Goal: Information Seeking & Learning: Learn about a topic

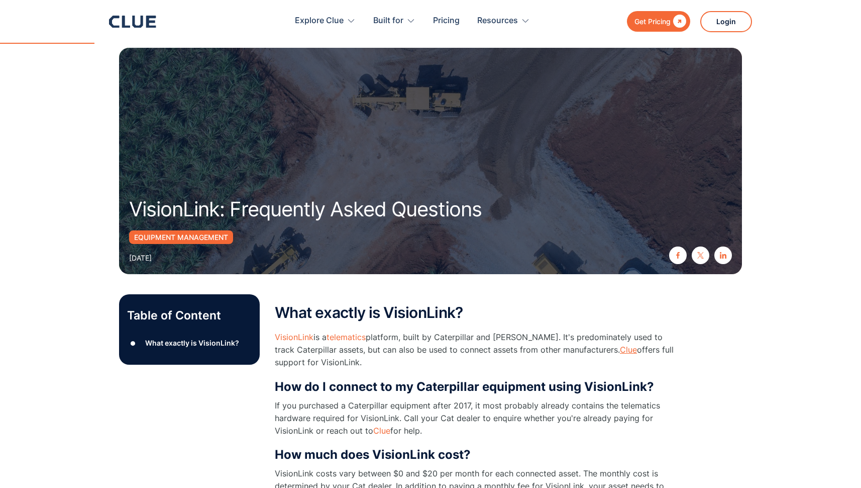
click at [620, 351] on link "Clue" at bounding box center [628, 349] width 17 height 10
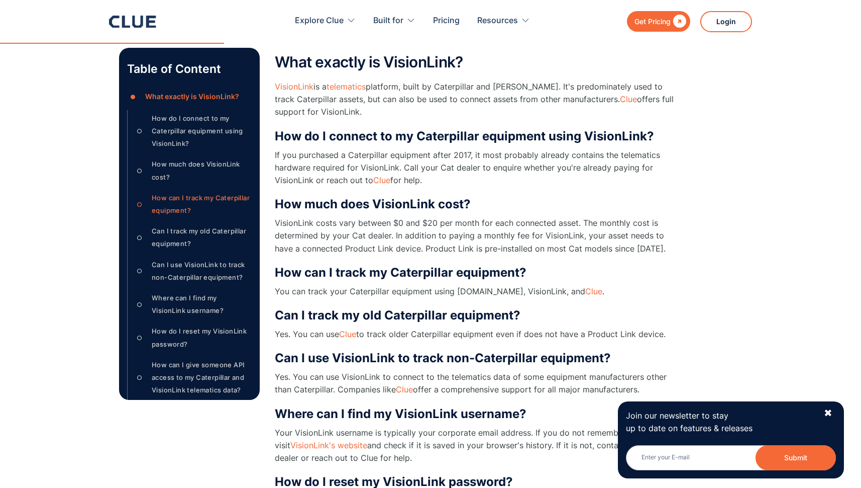
scroll to position [296, 0]
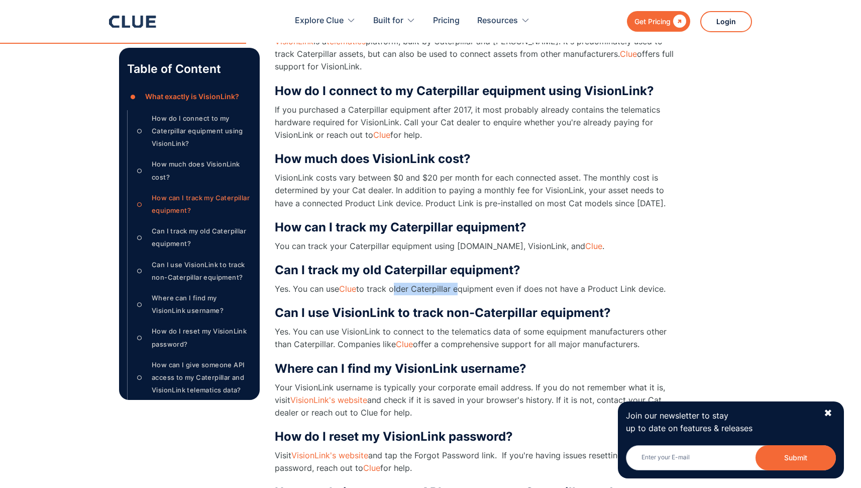
drag, startPoint x: 395, startPoint y: 286, endPoint x: 454, endPoint y: 285, distance: 59.8
click at [454, 285] on p "Yes. You can use Clue to track older Caterpillar equipment even if does not hav…" at bounding box center [476, 288] width 402 height 13
click at [496, 286] on p "Yes. You can use Clue to track older Caterpillar equipment even if does not hav…" at bounding box center [476, 288] width 402 height 13
drag, startPoint x: 514, startPoint y: 288, endPoint x: 556, endPoint y: 284, distance: 42.4
click at [556, 284] on p "Yes. You can use Clue to track older Caterpillar equipment even if does not hav…" at bounding box center [476, 288] width 402 height 13
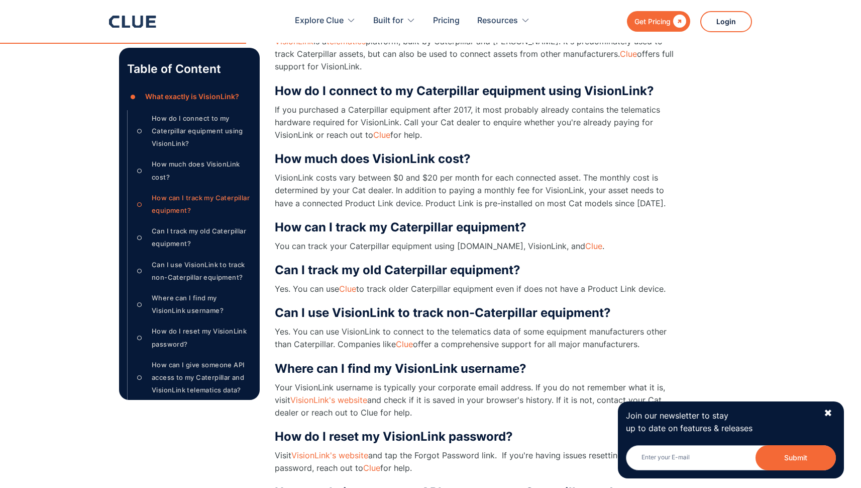
click at [604, 284] on p "Yes. You can use Clue to track older Caterpillar equipment even if does not hav…" at bounding box center [476, 288] width 402 height 13
click at [831, 413] on div "✖" at bounding box center [828, 413] width 9 height 13
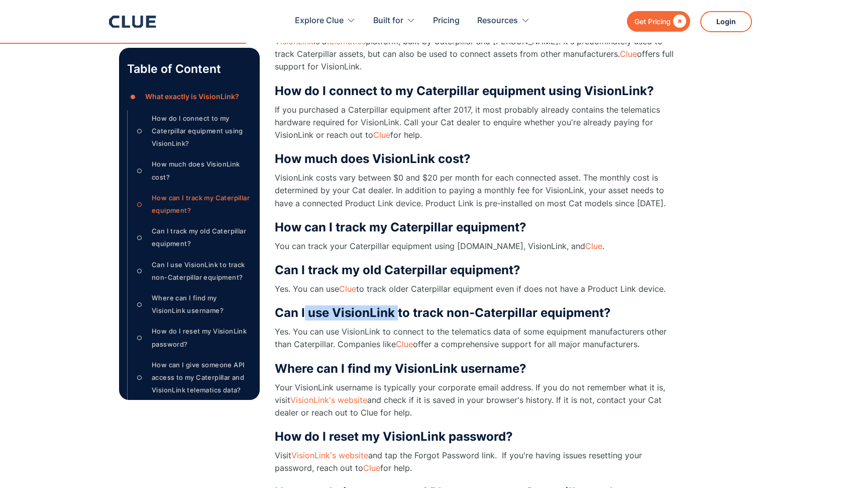
drag, startPoint x: 305, startPoint y: 314, endPoint x: 396, endPoint y: 314, distance: 90.5
click at [396, 314] on h3 "Can I use VisionLink to track non-Caterpillar equipment?" at bounding box center [476, 312] width 402 height 15
click at [446, 314] on h3 "Can I use VisionLink to track non-Caterpillar equipment?" at bounding box center [476, 312] width 402 height 15
drag, startPoint x: 339, startPoint y: 331, endPoint x: 467, endPoint y: 325, distance: 128.3
click at [467, 325] on p "Yes. You can use VisionLink to connect to the telematics data of some equipment…" at bounding box center [476, 337] width 402 height 25
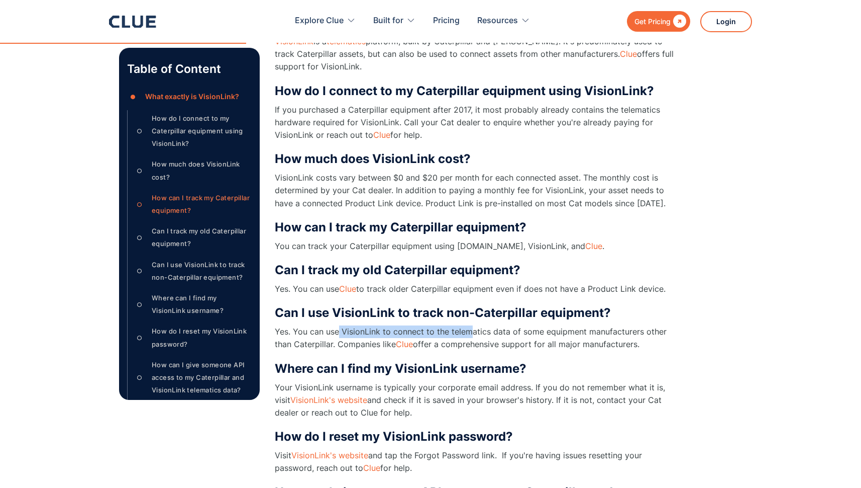
click at [509, 328] on p "Yes. You can use VisionLink to connect to the telematics data of some equipment…" at bounding box center [476, 337] width 402 height 25
drag, startPoint x: 345, startPoint y: 330, endPoint x: 408, endPoint y: 325, distance: 63.0
click at [409, 325] on p "Yes. You can use VisionLink to connect to the telematics data of some equipment…" at bounding box center [476, 337] width 402 height 25
click at [359, 340] on p "Yes. You can use VisionLink to connect to the telematics data of some equipment…" at bounding box center [476, 337] width 402 height 25
drag, startPoint x: 511, startPoint y: 342, endPoint x: 605, endPoint y: 342, distance: 93.5
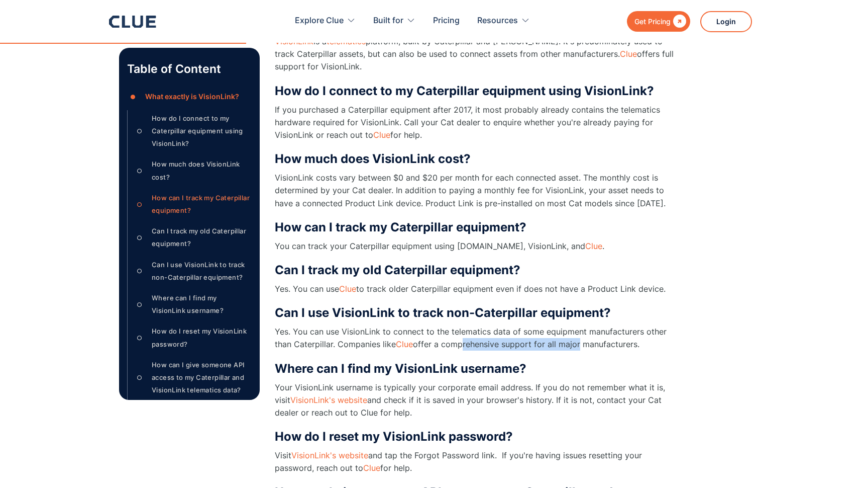
click at [584, 341] on p "Yes. You can use VisionLink to connect to the telematics data of some equipment…" at bounding box center [476, 337] width 402 height 25
click at [608, 342] on p "Yes. You can use VisionLink to connect to the telematics data of some equipment…" at bounding box center [476, 337] width 402 height 25
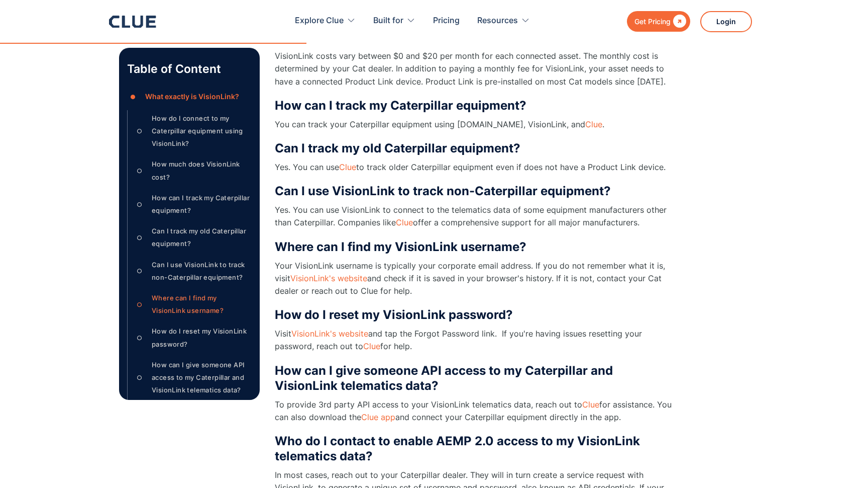
scroll to position [410, 0]
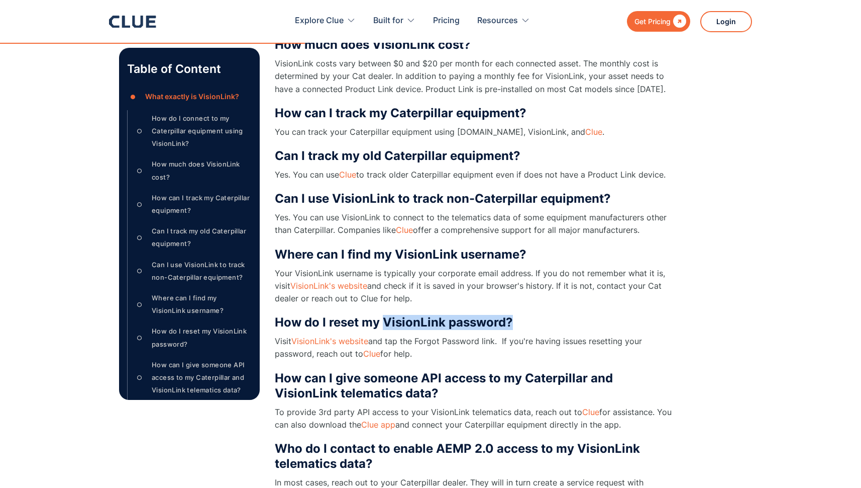
drag, startPoint x: 403, startPoint y: 318, endPoint x: 528, endPoint y: 320, distance: 125.7
click at [528, 320] on h3 "How do I reset my VisionLink password?" at bounding box center [476, 322] width 402 height 15
click at [578, 324] on h3 "How do I reset my VisionLink password?" at bounding box center [476, 322] width 402 height 15
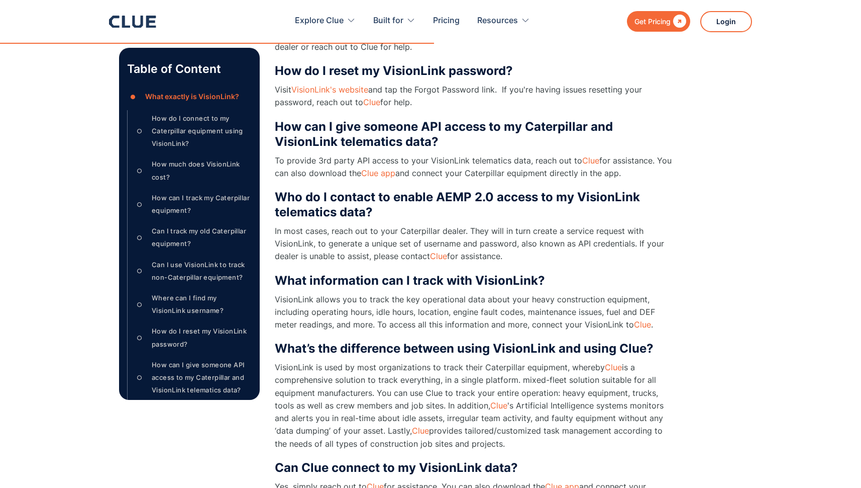
scroll to position [658, 0]
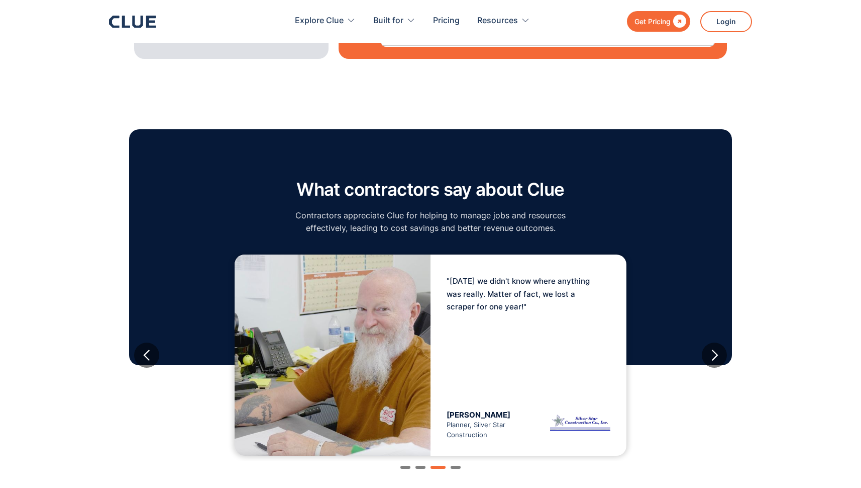
scroll to position [1592, 0]
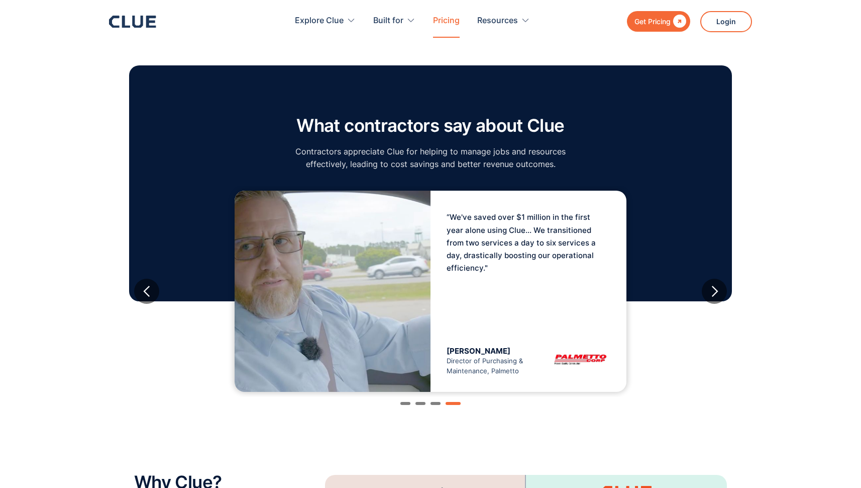
click at [447, 20] on link "Pricing" at bounding box center [446, 21] width 27 height 32
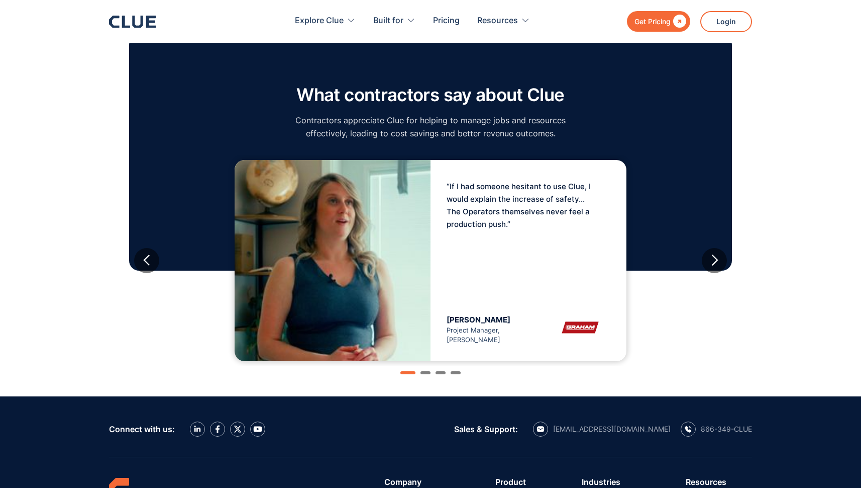
scroll to position [1156, 0]
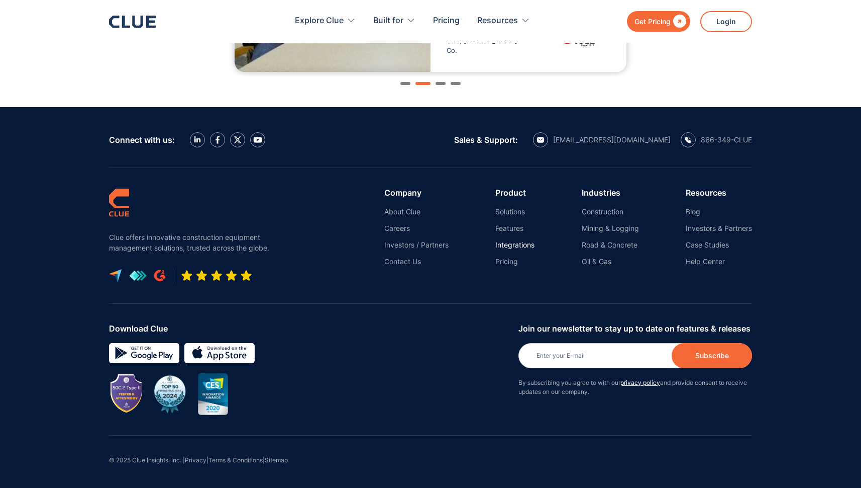
click at [515, 243] on link "Integrations" at bounding box center [515, 244] width 39 height 9
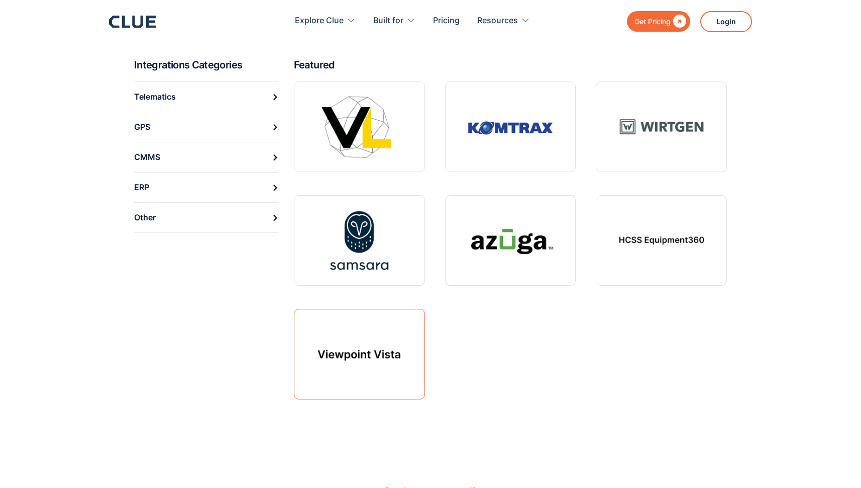
scroll to position [377, 0]
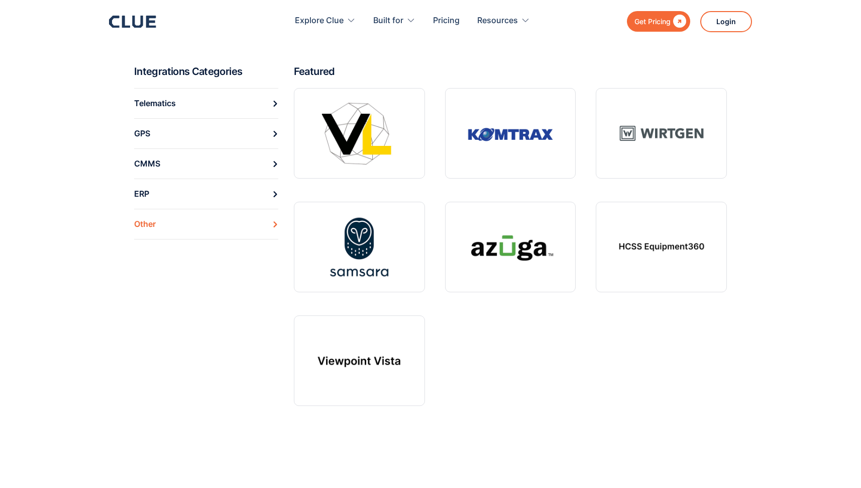
click at [147, 222] on div "Other" at bounding box center [145, 224] width 22 height 16
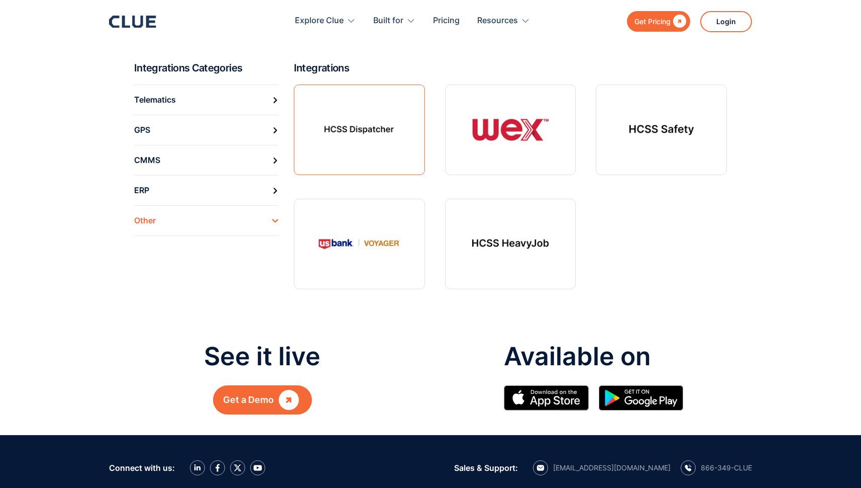
scroll to position [178, 0]
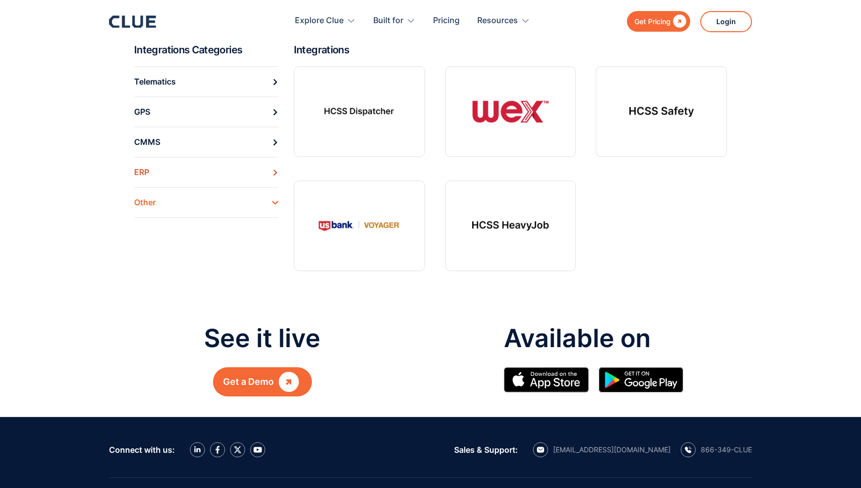
click at [272, 169] on icon at bounding box center [275, 172] width 6 height 6
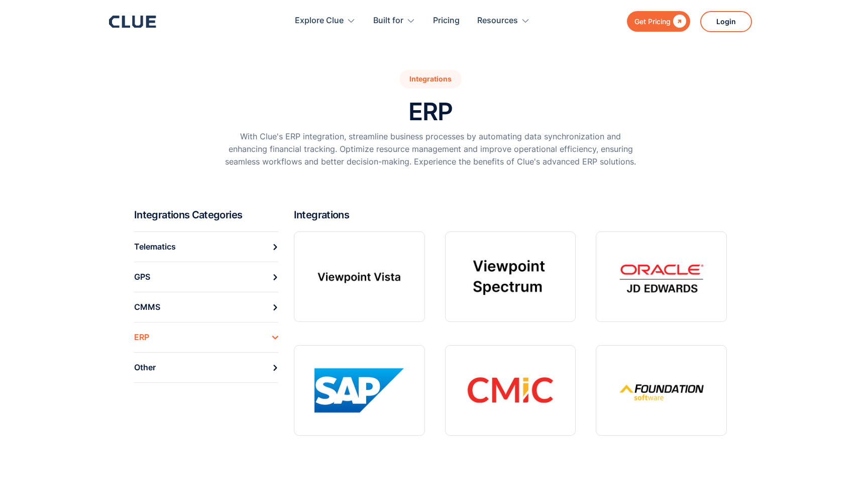
scroll to position [162, 0]
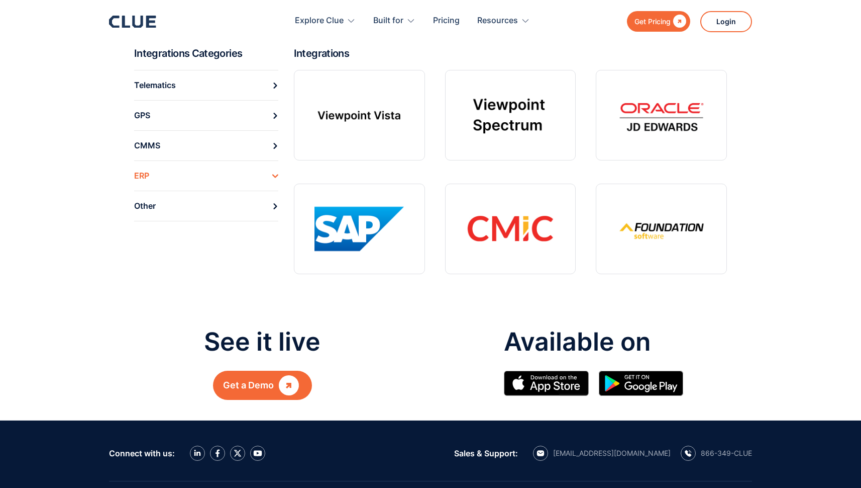
click at [272, 146] on icon at bounding box center [275, 146] width 6 height 6
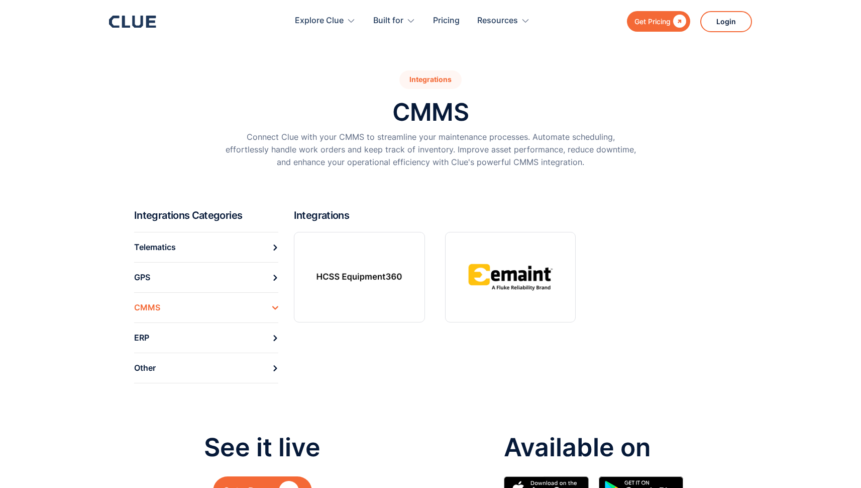
click at [181, 280] on link "GPS" at bounding box center [206, 277] width 144 height 30
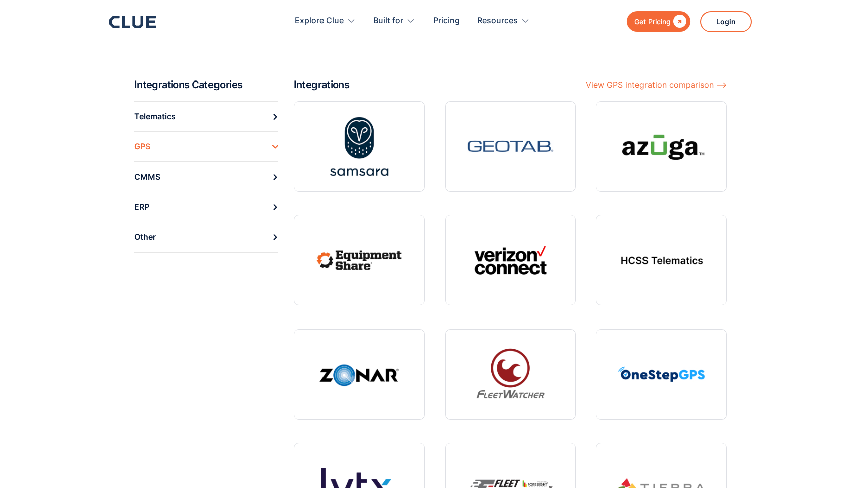
scroll to position [122, 0]
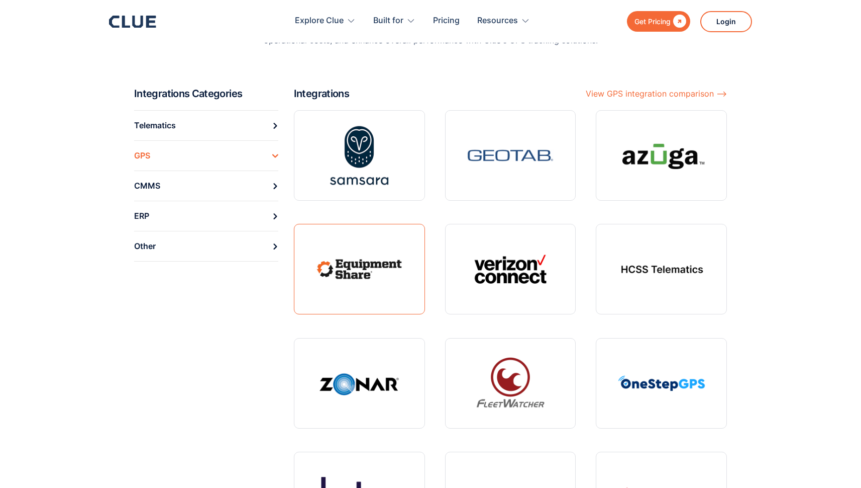
click at [336, 257] on link at bounding box center [359, 269] width 131 height 90
click at [173, 128] on div "Telematics" at bounding box center [155, 126] width 42 height 16
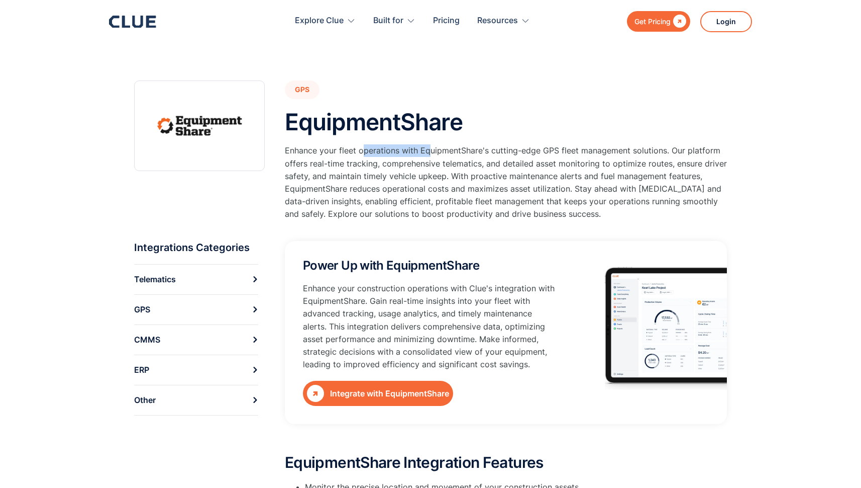
drag, startPoint x: 362, startPoint y: 149, endPoint x: 430, endPoint y: 150, distance: 67.9
click at [430, 150] on p "Enhance your fleet operations with EquipmentShare's cutting-edge GPS fleet mana…" at bounding box center [506, 182] width 442 height 76
click at [465, 150] on p "Enhance your fleet operations with EquipmentShare's cutting-edge GPS fleet mana…" at bounding box center [506, 182] width 442 height 76
drag, startPoint x: 421, startPoint y: 150, endPoint x: 463, endPoint y: 149, distance: 42.7
click at [463, 149] on p "Enhance your fleet operations with EquipmentShare's cutting-edge GPS fleet mana…" at bounding box center [506, 182] width 442 height 76
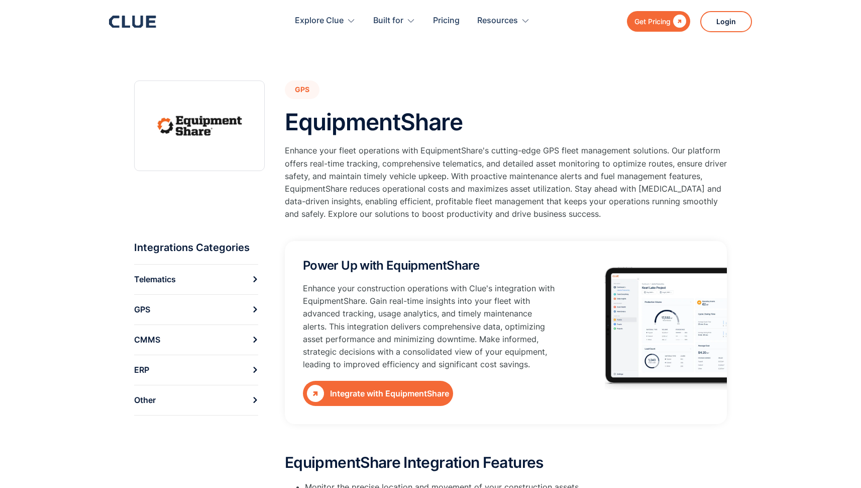
click at [424, 177] on p "Enhance your fleet operations with EquipmentShare's cutting-edge GPS fleet mana…" at bounding box center [506, 182] width 442 height 76
drag, startPoint x: 296, startPoint y: 168, endPoint x: 481, endPoint y: 162, distance: 185.6
click at [465, 162] on p "Enhance your fleet operations with EquipmentShare's cutting-edge GPS fleet mana…" at bounding box center [506, 182] width 442 height 76
click at [481, 162] on p "Enhance your fleet operations with EquipmentShare's cutting-edge GPS fleet mana…" at bounding box center [506, 182] width 442 height 76
drag, startPoint x: 489, startPoint y: 162, endPoint x: 605, endPoint y: 163, distance: 116.1
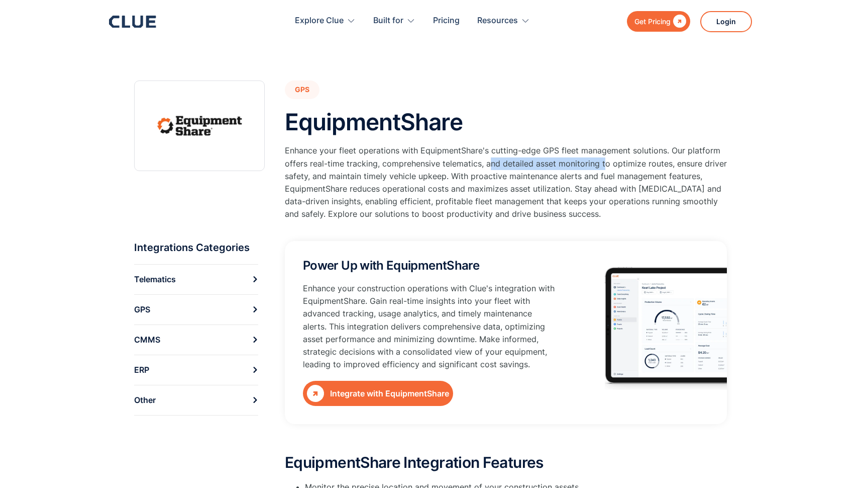
click at [605, 163] on p "Enhance your fleet operations with EquipmentShare's cutting-edge GPS fleet mana…" at bounding box center [506, 182] width 442 height 76
click at [644, 166] on p "Enhance your fleet operations with EquipmentShare's cutting-edge GPS fleet mana…" at bounding box center [506, 182] width 442 height 76
drag, startPoint x: 696, startPoint y: 165, endPoint x: 756, endPoint y: 166, distance: 60.8
click at [605, 184] on p "Enhance your fleet operations with EquipmentShare's cutting-edge GPS fleet mana…" at bounding box center [506, 182] width 442 height 76
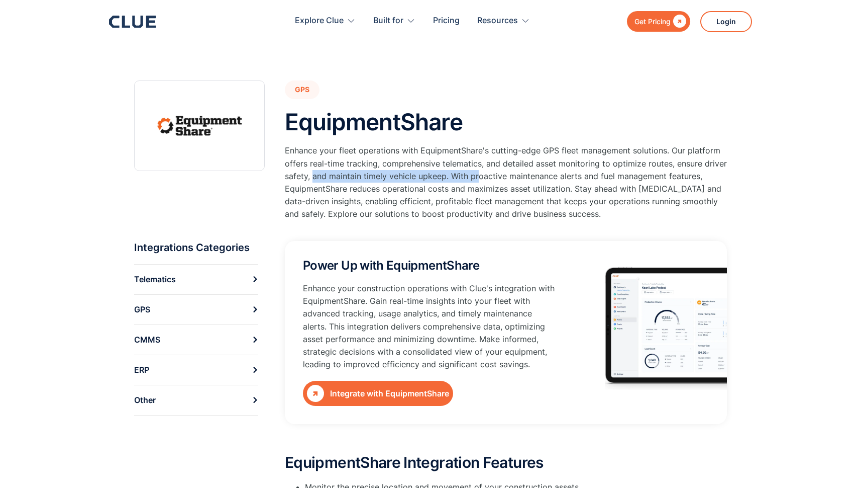
drag, startPoint x: 314, startPoint y: 178, endPoint x: 480, endPoint y: 176, distance: 165.9
click at [477, 176] on p "Enhance your fleet operations with EquipmentShare's cutting-edge GPS fleet mana…" at bounding box center [506, 182] width 442 height 76
click at [503, 177] on p "Enhance your fleet operations with EquipmentShare's cutting-edge GPS fleet mana…" at bounding box center [506, 182] width 442 height 76
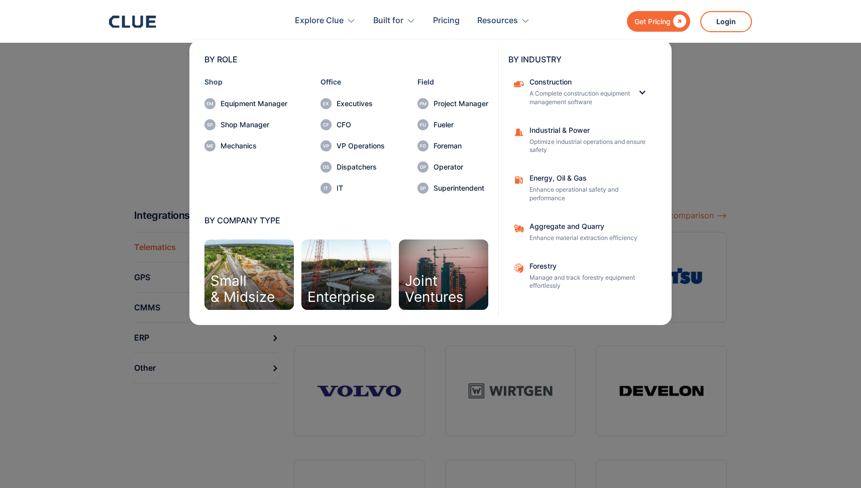
click at [733, 255] on nav "BY ROLE Shop Equipment Manager Shop Manager Mechanics Office Executives CFO VP …" at bounding box center [430, 181] width 643 height 287
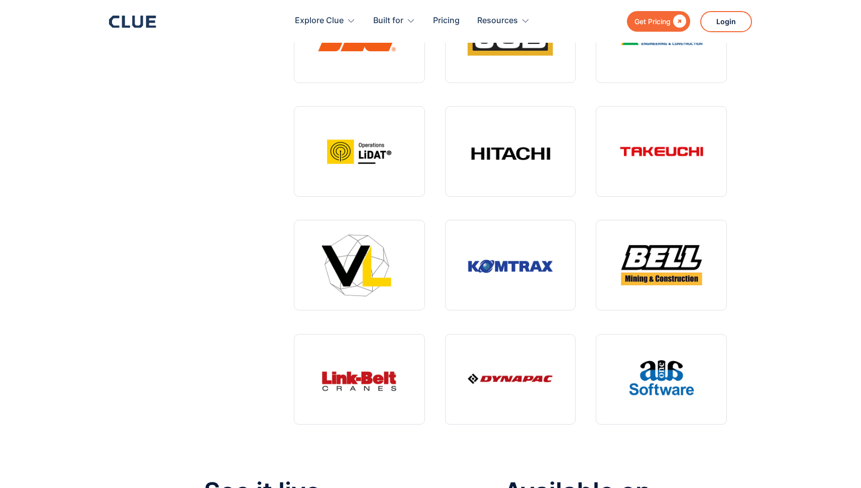
scroll to position [622, 0]
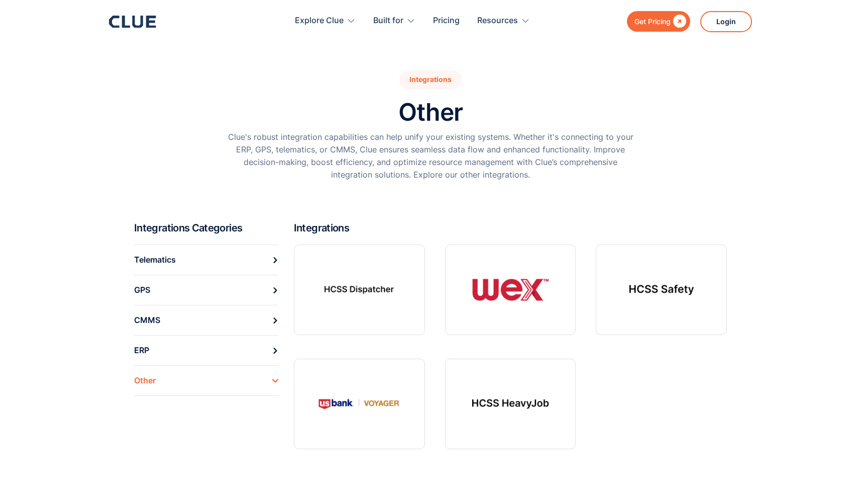
scroll to position [178, 0]
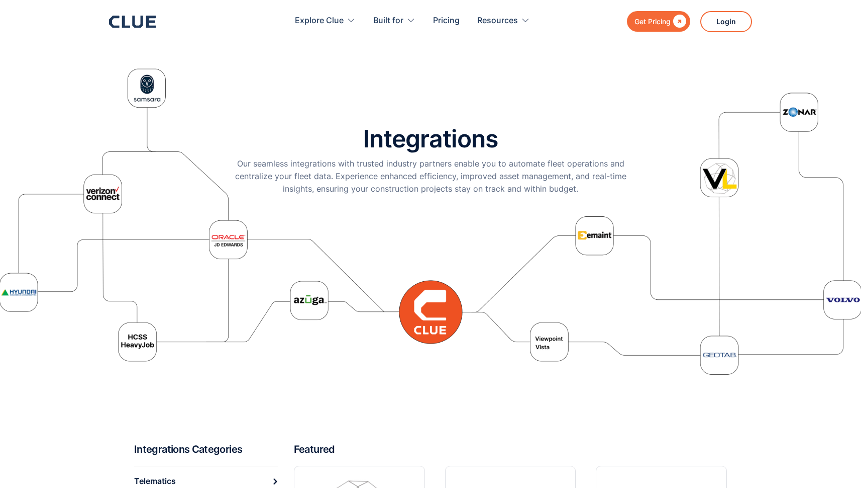
scroll to position [377, 0]
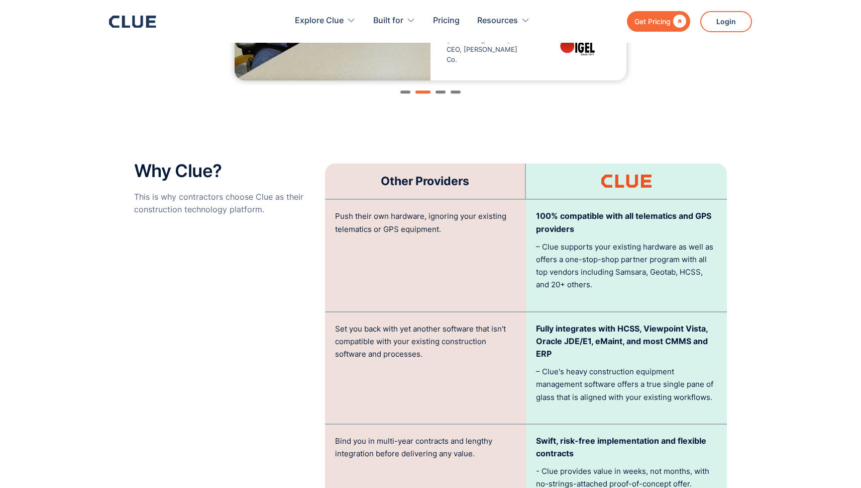
scroll to position [1899, 0]
